Goal: Find contact information: Find contact information

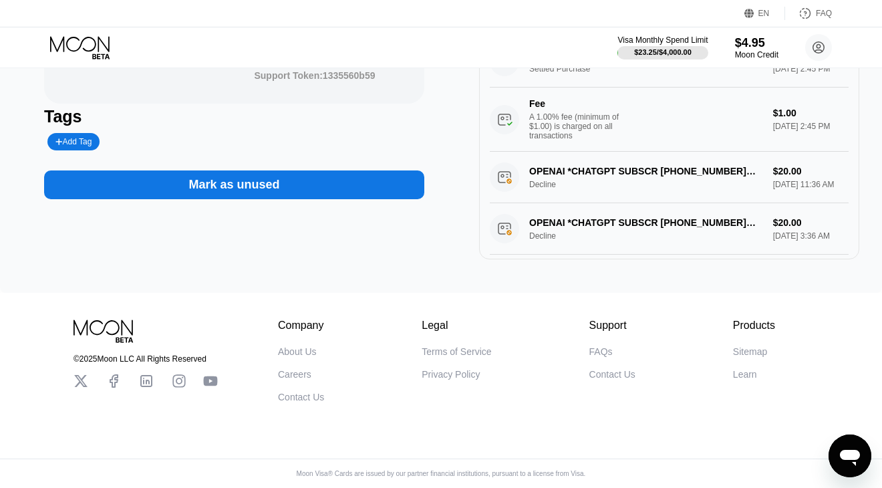
click at [751, 346] on div "Sitemap" at bounding box center [750, 351] width 34 height 11
click at [749, 371] on div "Learn" at bounding box center [745, 374] width 24 height 11
click at [609, 369] on div "Contact Us" at bounding box center [612, 374] width 46 height 11
click at [301, 393] on div "Contact Us" at bounding box center [301, 396] width 46 height 11
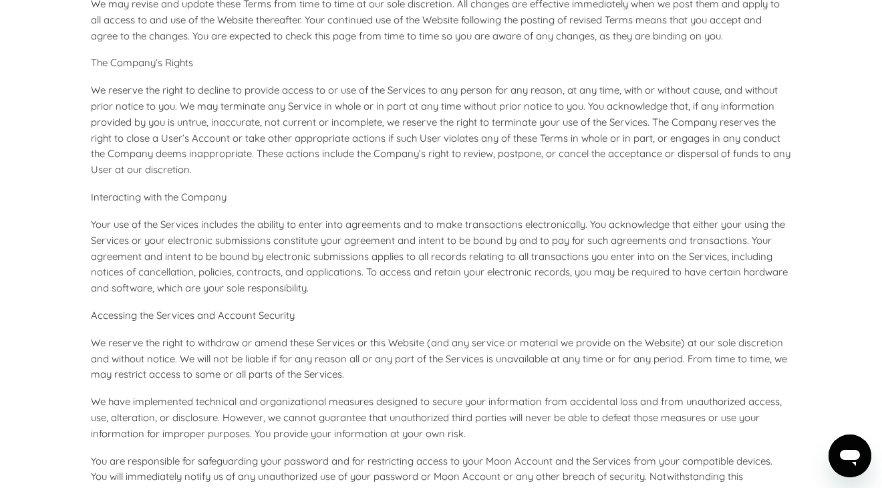
scroll to position [534, 0]
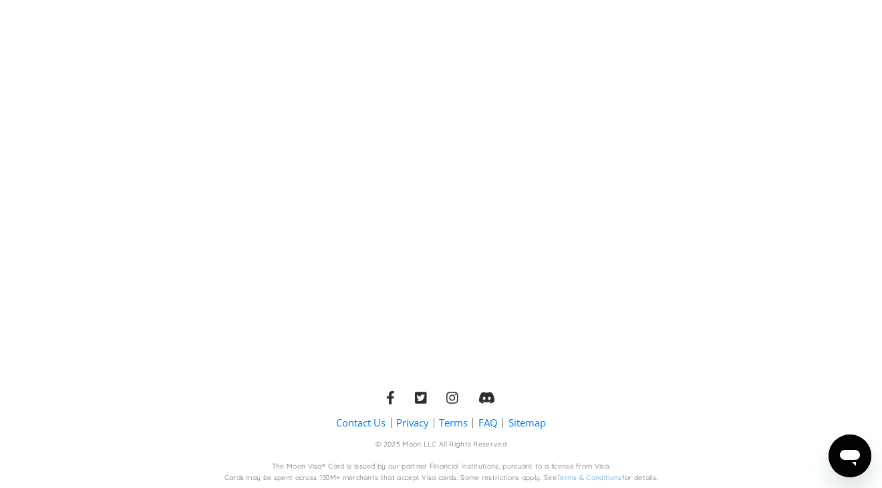
scroll to position [589, 0]
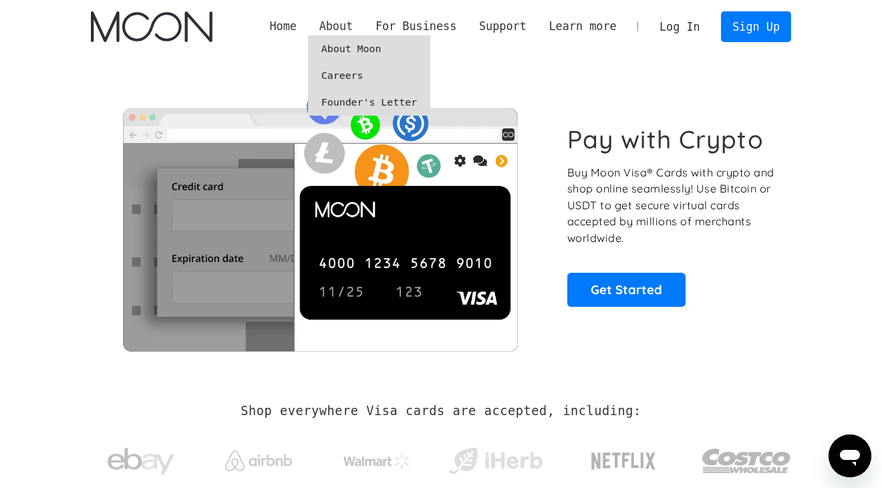
click at [353, 29] on div "About" at bounding box center [336, 26] width 34 height 17
click at [395, 49] on link "About Moon" at bounding box center [369, 48] width 122 height 27
